Goal: Complete application form

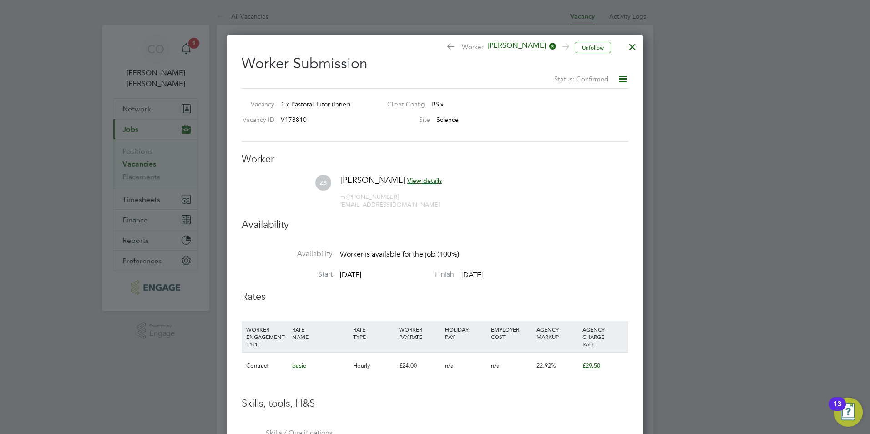
click at [627, 44] on div at bounding box center [632, 44] width 16 height 16
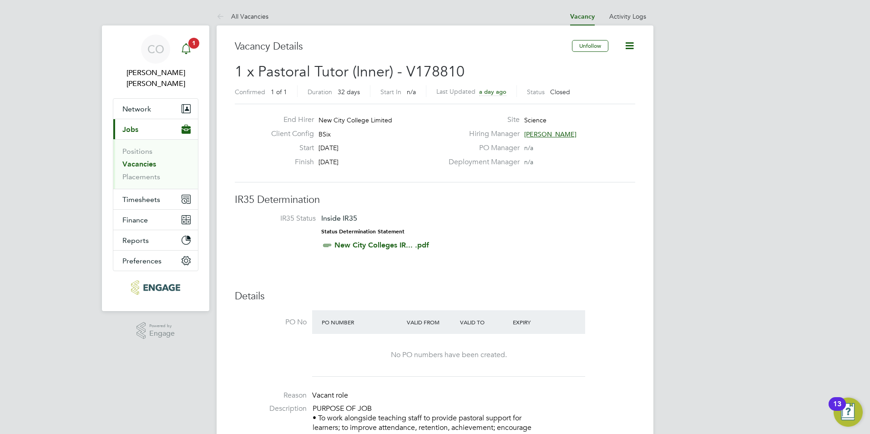
click at [191, 41] on span "1" at bounding box center [193, 43] width 11 height 11
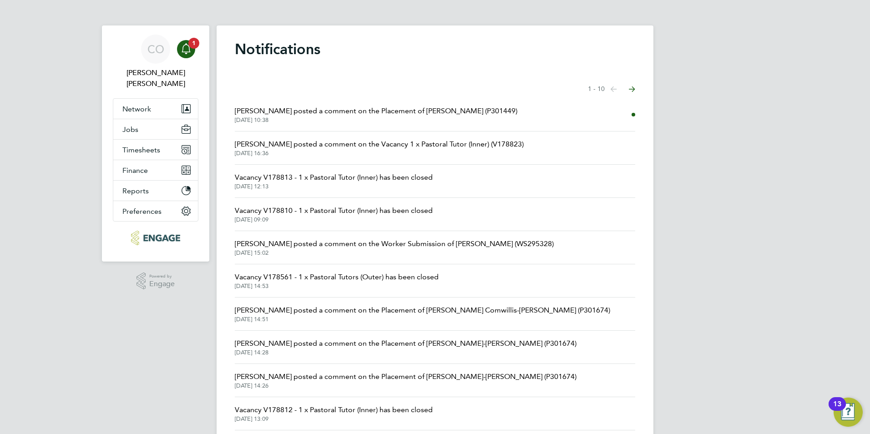
click at [318, 107] on span "[PERSON_NAME] posted a comment on the Placement of [PERSON_NAME] (P301449)" at bounding box center [376, 111] width 282 height 11
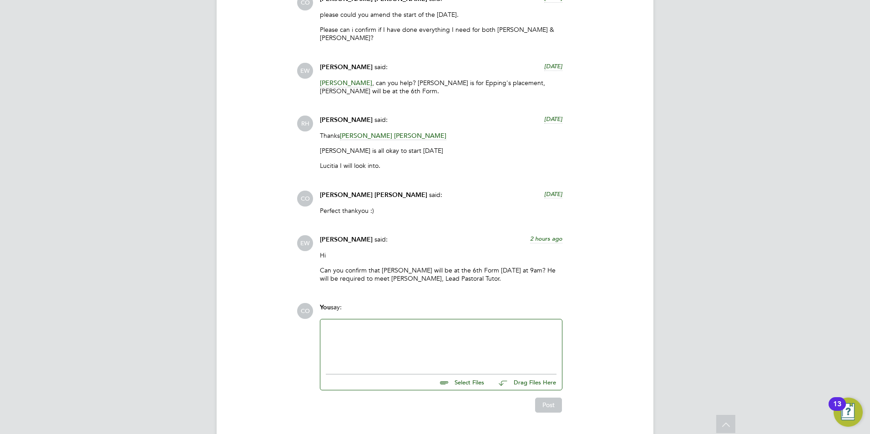
click at [382, 325] on div at bounding box center [441, 344] width 231 height 39
click at [552, 398] on button "Post" at bounding box center [548, 405] width 27 height 15
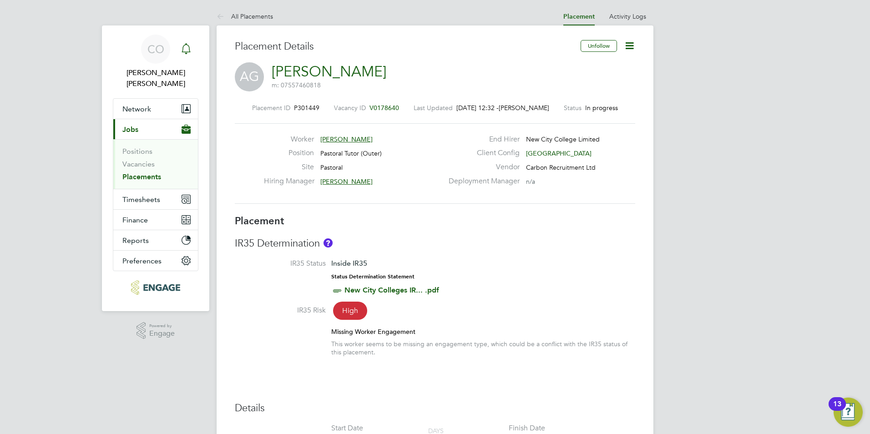
click at [192, 45] on div "Main navigation" at bounding box center [186, 49] width 18 height 18
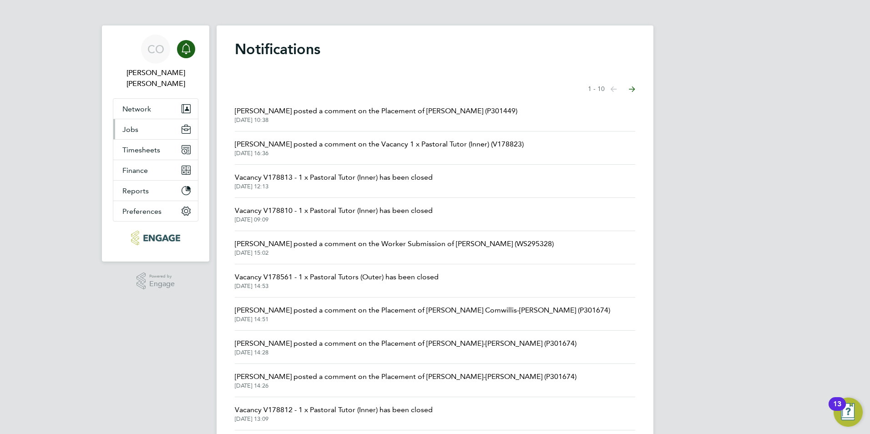
click at [148, 119] on button "Jobs" at bounding box center [155, 129] width 85 height 20
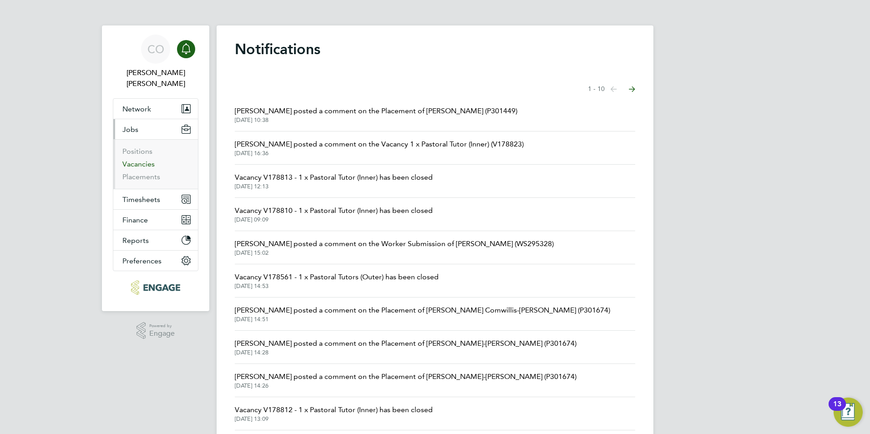
click at [139, 160] on link "Vacancies" at bounding box center [138, 164] width 32 height 9
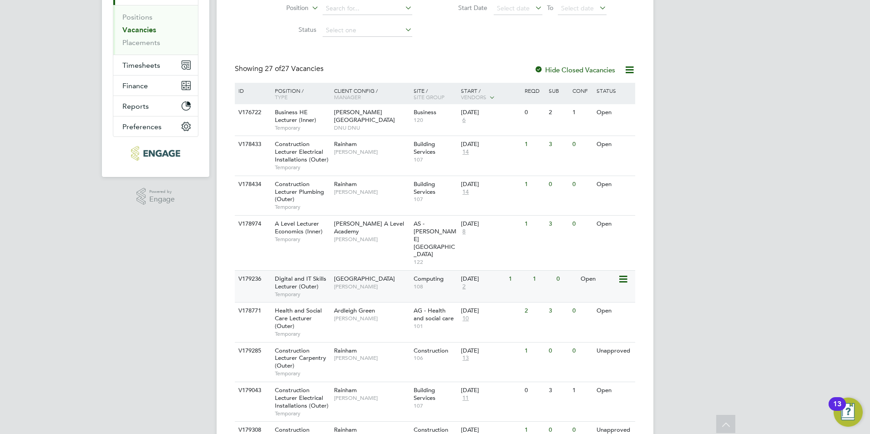
click at [330, 271] on div "Digital and IT Skills Lecturer (Outer) Temporary" at bounding box center [300, 286] width 64 height 31
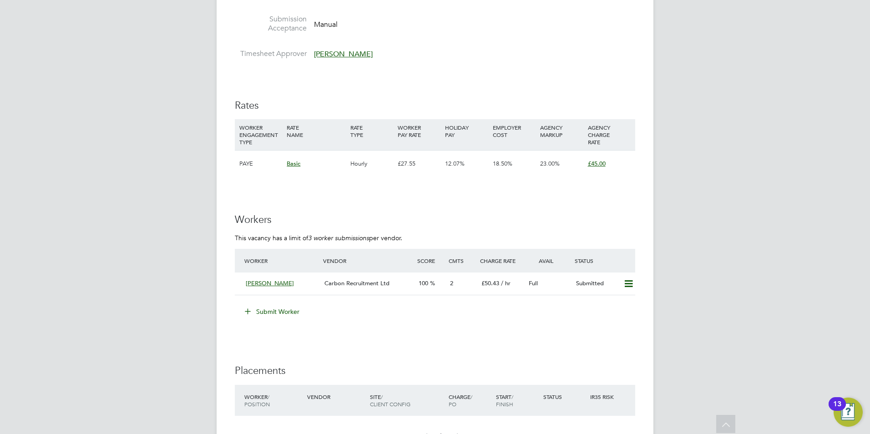
scroll to position [2191, 0]
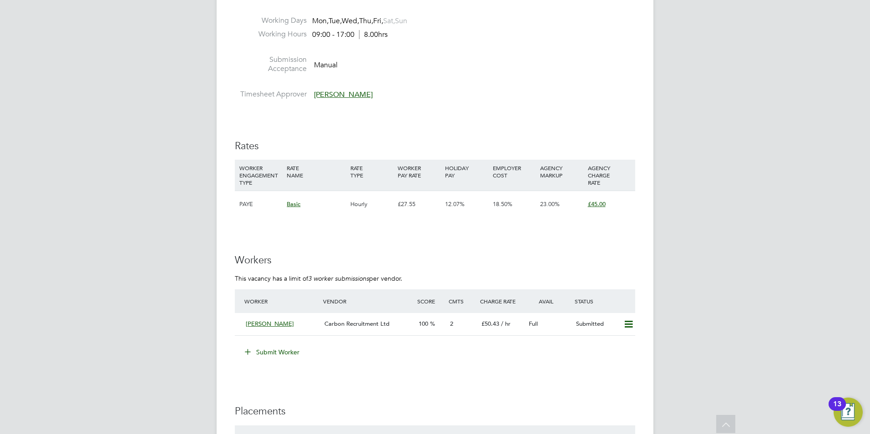
click at [247, 351] on icon at bounding box center [247, 351] width 7 height 7
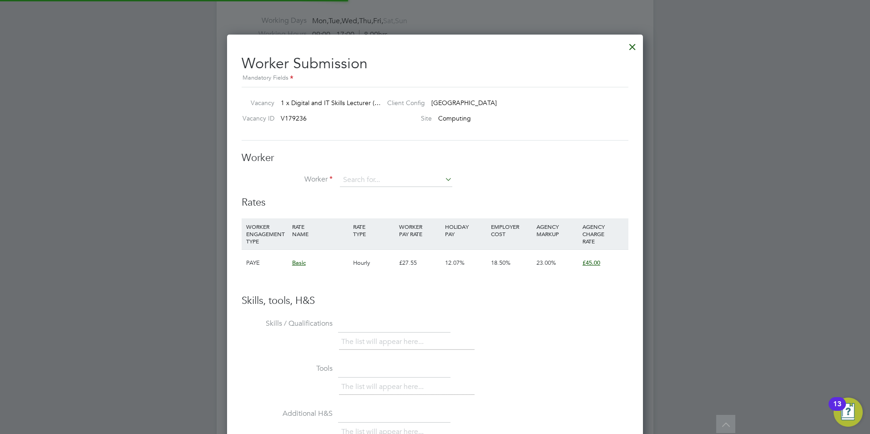
scroll to position [552, 416]
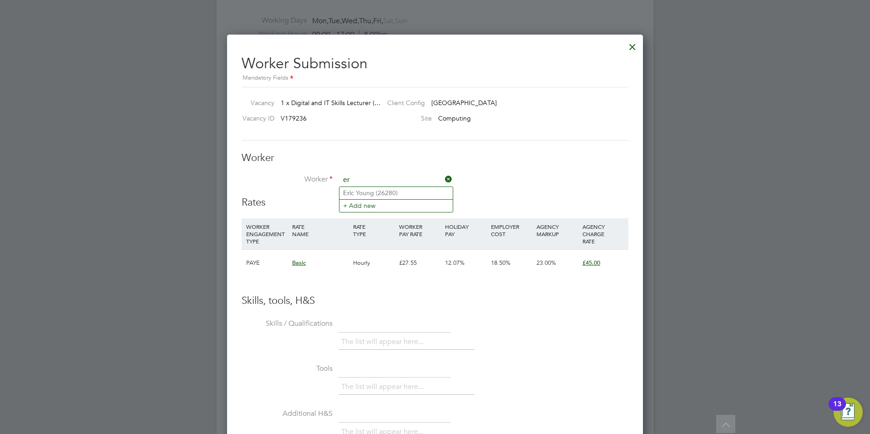
type input "er"
click at [349, 201] on li "+ Add new" at bounding box center [395, 205] width 113 height 12
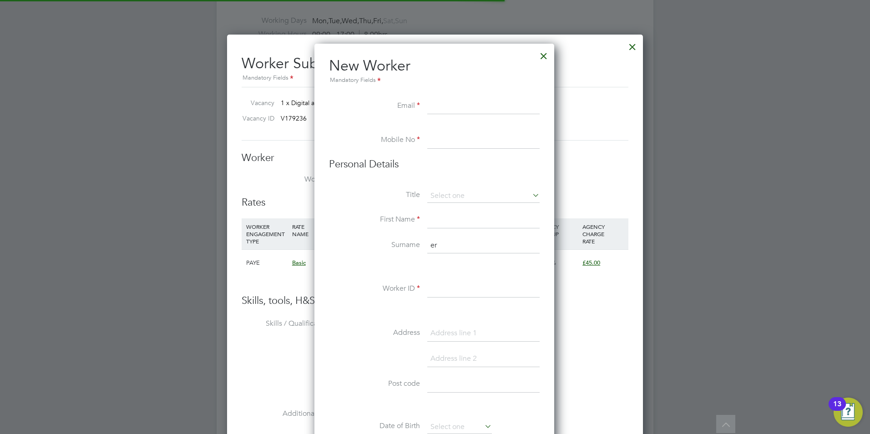
scroll to position [774, 241]
paste input "[PERSON_NAME][EMAIL_ADDRESS][DOMAIN_NAME]"
type input "[PERSON_NAME][EMAIL_ADDRESS][DOMAIN_NAME]"
click at [466, 143] on input at bounding box center [483, 140] width 112 height 16
type input "E"
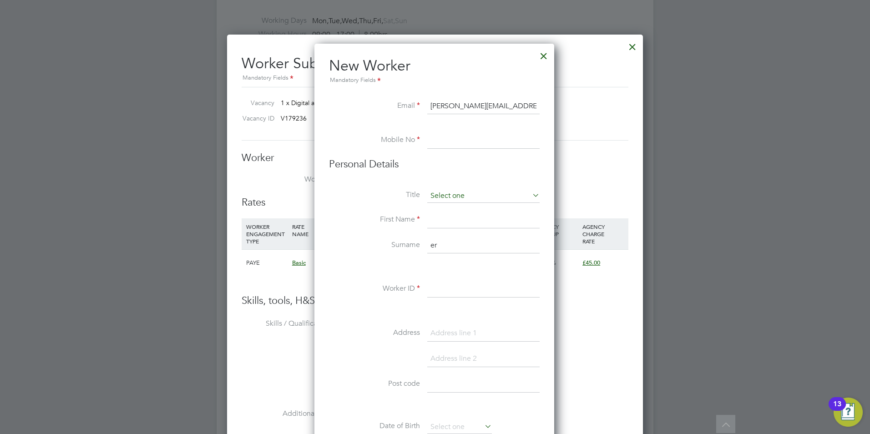
click at [449, 200] on input at bounding box center [483, 196] width 112 height 14
click at [446, 212] on li "Mr" at bounding box center [483, 209] width 113 height 12
type input "Mr"
click at [444, 216] on input at bounding box center [483, 220] width 112 height 16
type input "Eric"
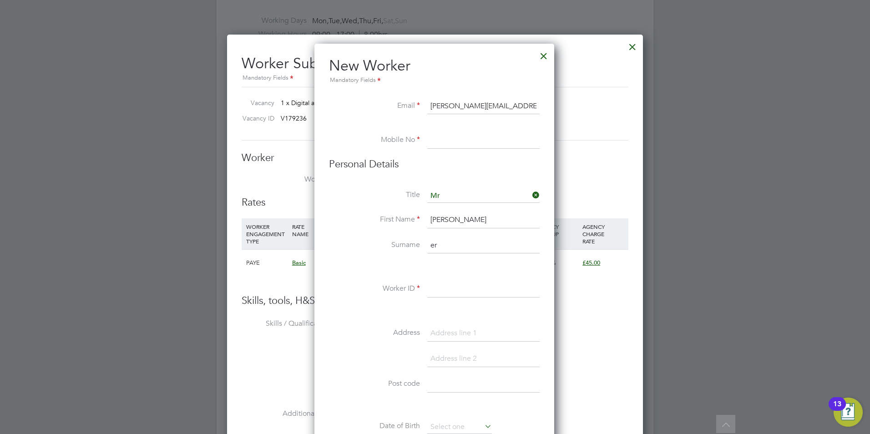
drag, startPoint x: 460, startPoint y: 241, endPoint x: 428, endPoint y: 239, distance: 32.3
click at [428, 239] on input "er" at bounding box center [483, 245] width 112 height 16
type input "Op"
drag, startPoint x: 472, startPoint y: 247, endPoint x: 361, endPoint y: 237, distance: 111.4
click at [379, 242] on li "Surname Op" at bounding box center [434, 249] width 211 height 25
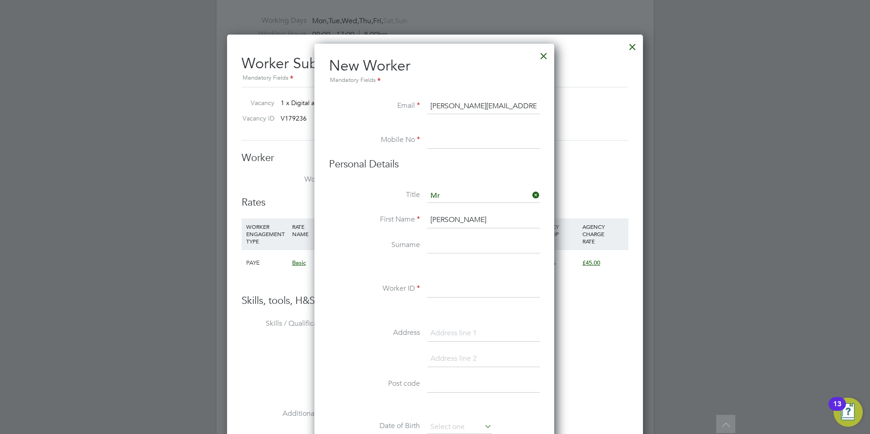
paste input "Opoku-okyere"
type input "Opoku-okyere"
click at [426, 285] on li "Worker ID" at bounding box center [434, 293] width 211 height 25
click at [490, 287] on input at bounding box center [483, 289] width 112 height 16
paste input "40021"
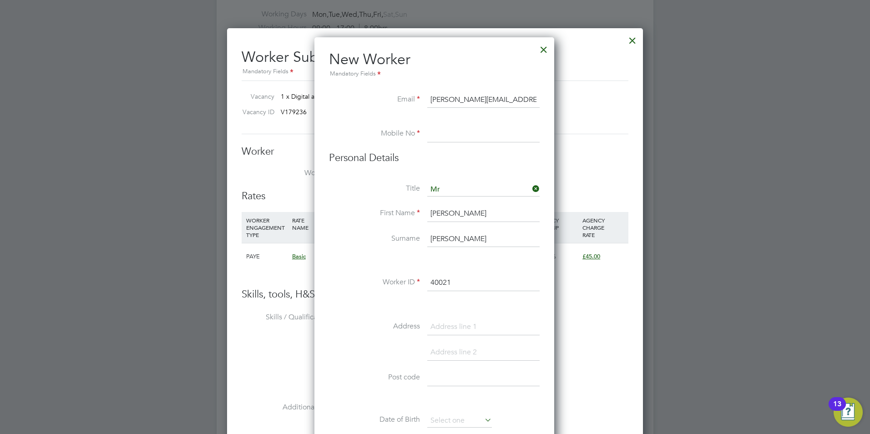
scroll to position [2100, 0]
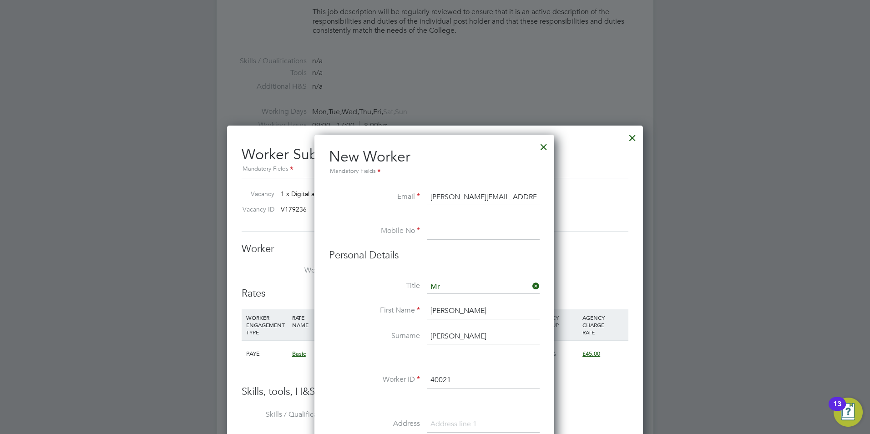
type input "40021"
click at [464, 231] on input at bounding box center [483, 231] width 112 height 16
paste input "07828687154"
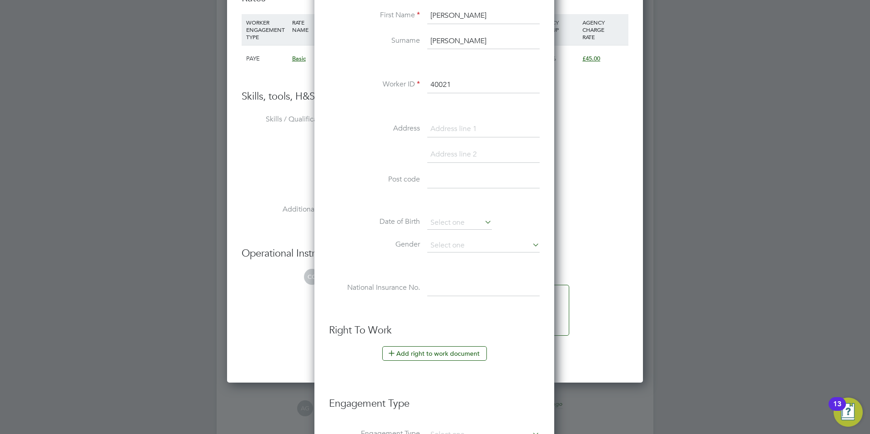
scroll to position [2418, 0]
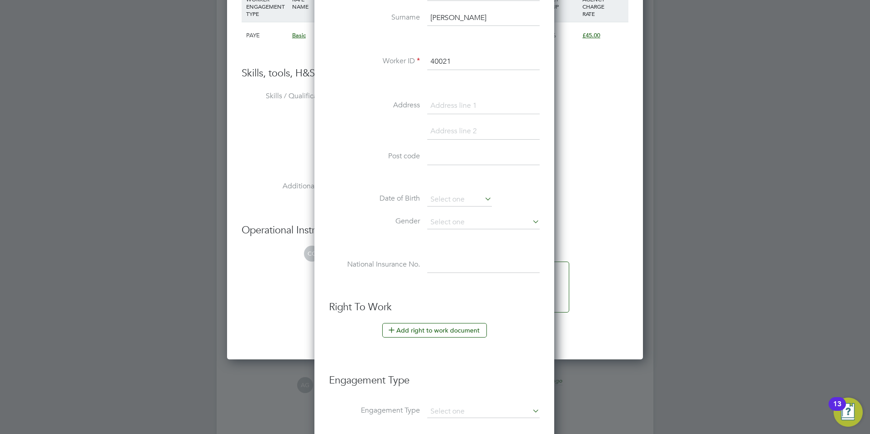
type input "07828687154"
click at [138, 267] on div at bounding box center [435, 217] width 870 height 434
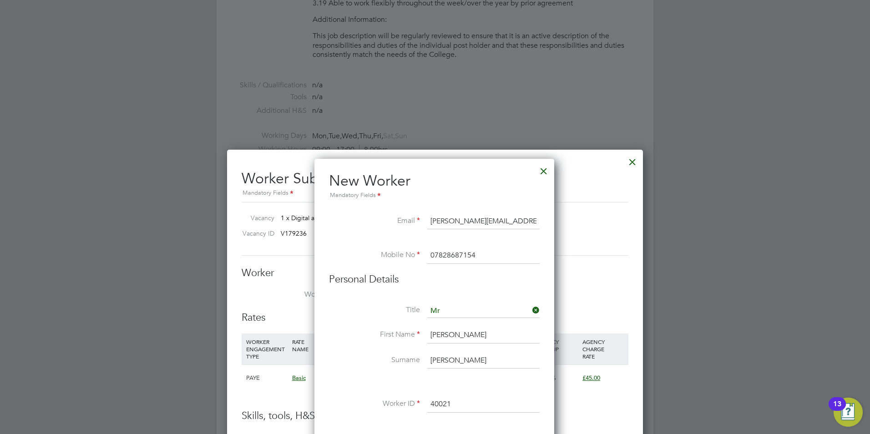
scroll to position [1963, 0]
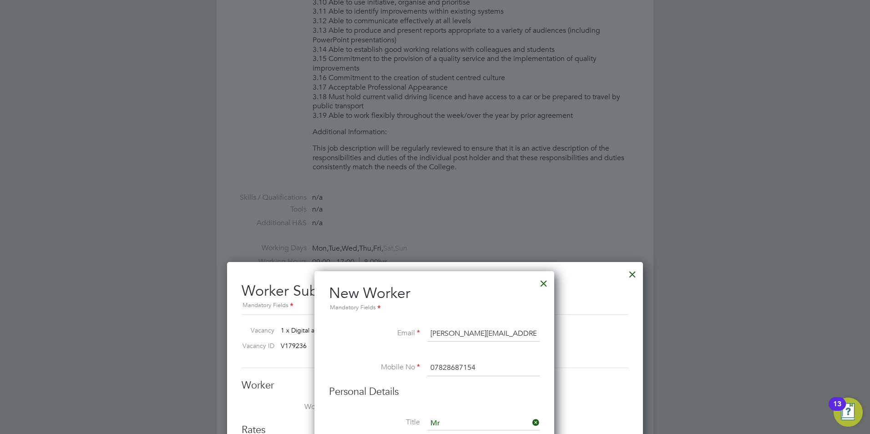
click at [539, 282] on div at bounding box center [543, 281] width 16 height 16
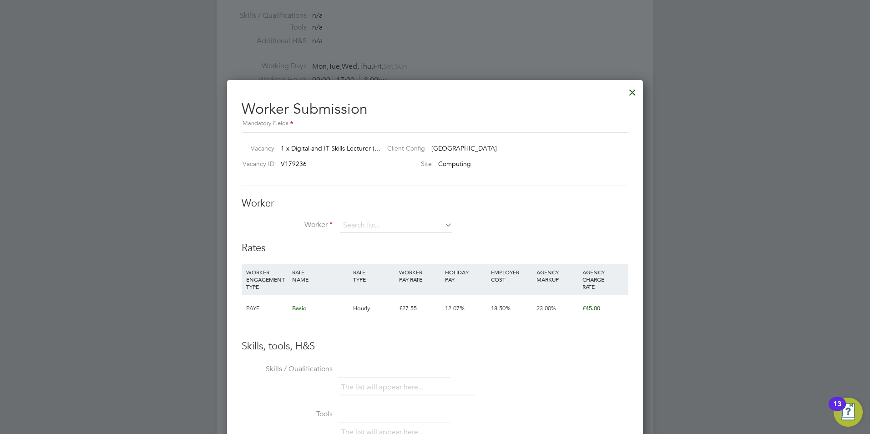
click at [628, 93] on div at bounding box center [632, 90] width 16 height 16
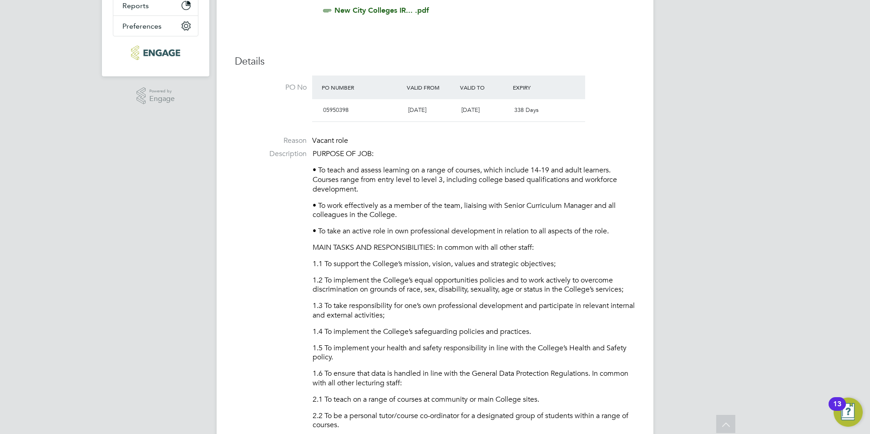
scroll to position [0, 0]
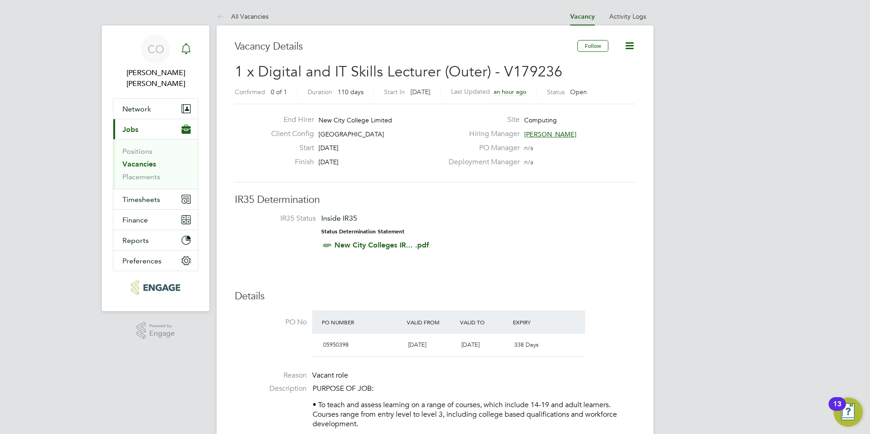
click at [189, 50] on icon "Main navigation" at bounding box center [186, 48] width 11 height 11
